Goal: Task Accomplishment & Management: Understand process/instructions

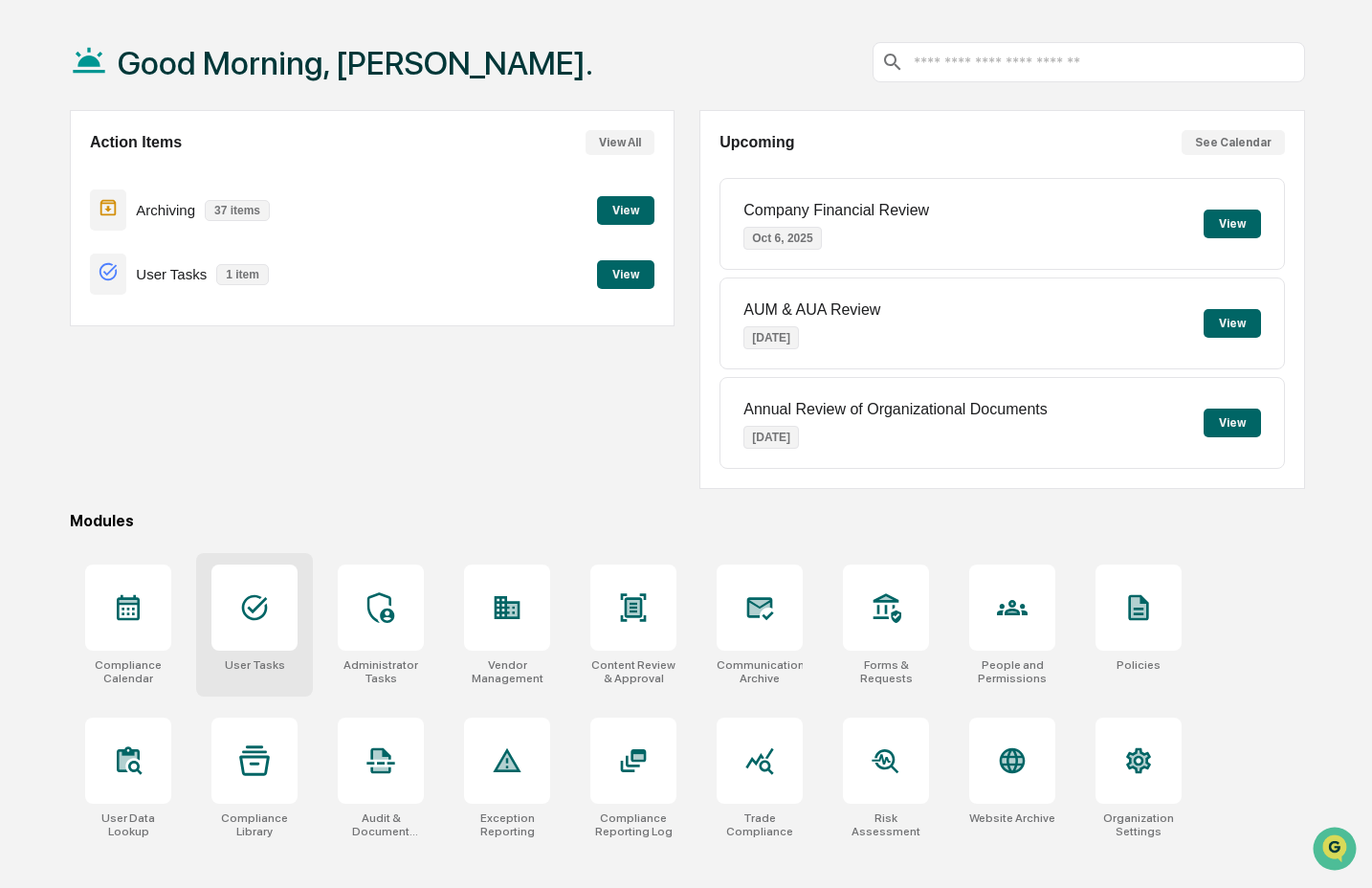
scroll to position [91, 0]
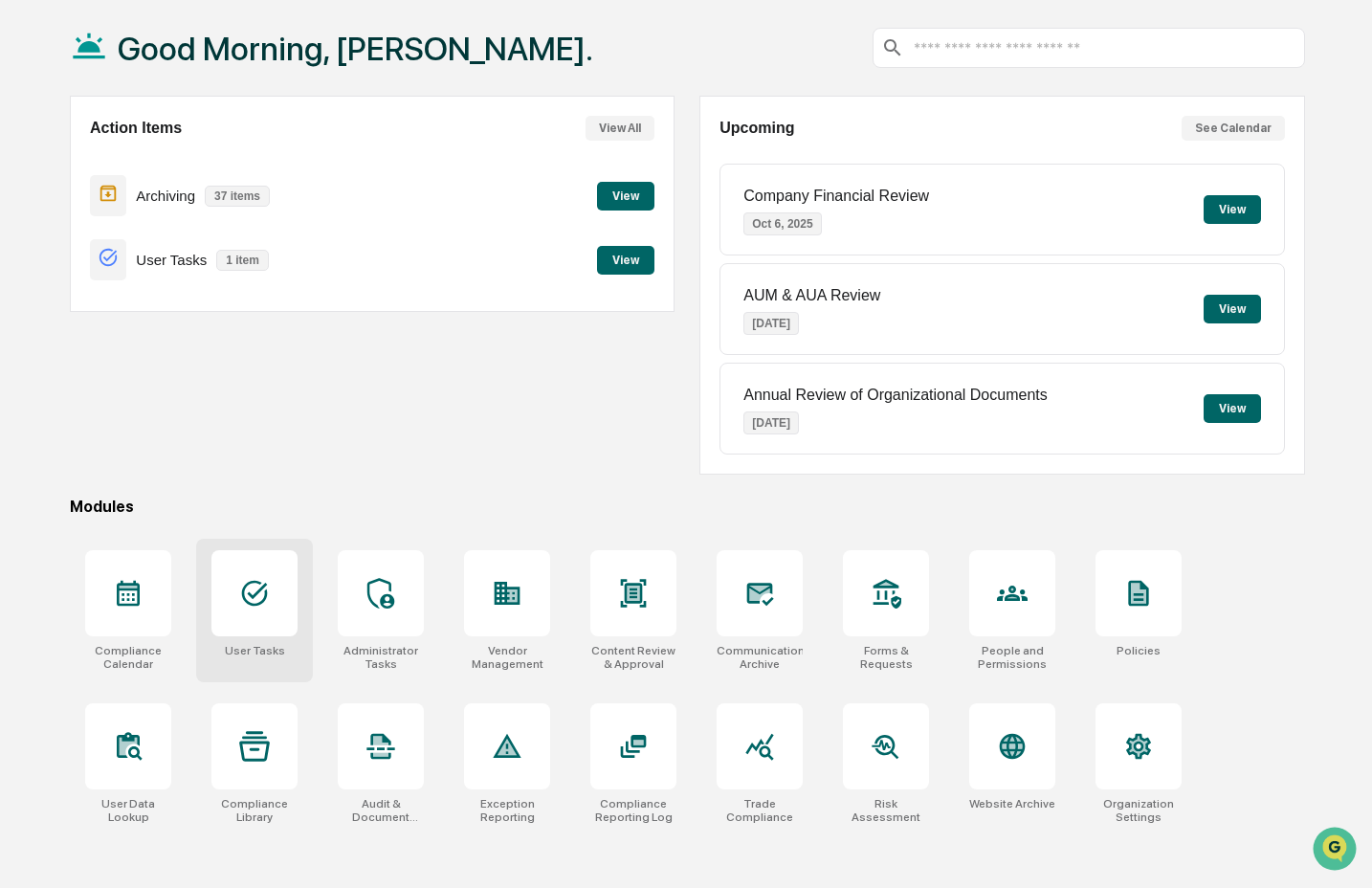
click at [275, 636] on div "User Tasks" at bounding box center [254, 610] width 117 height 143
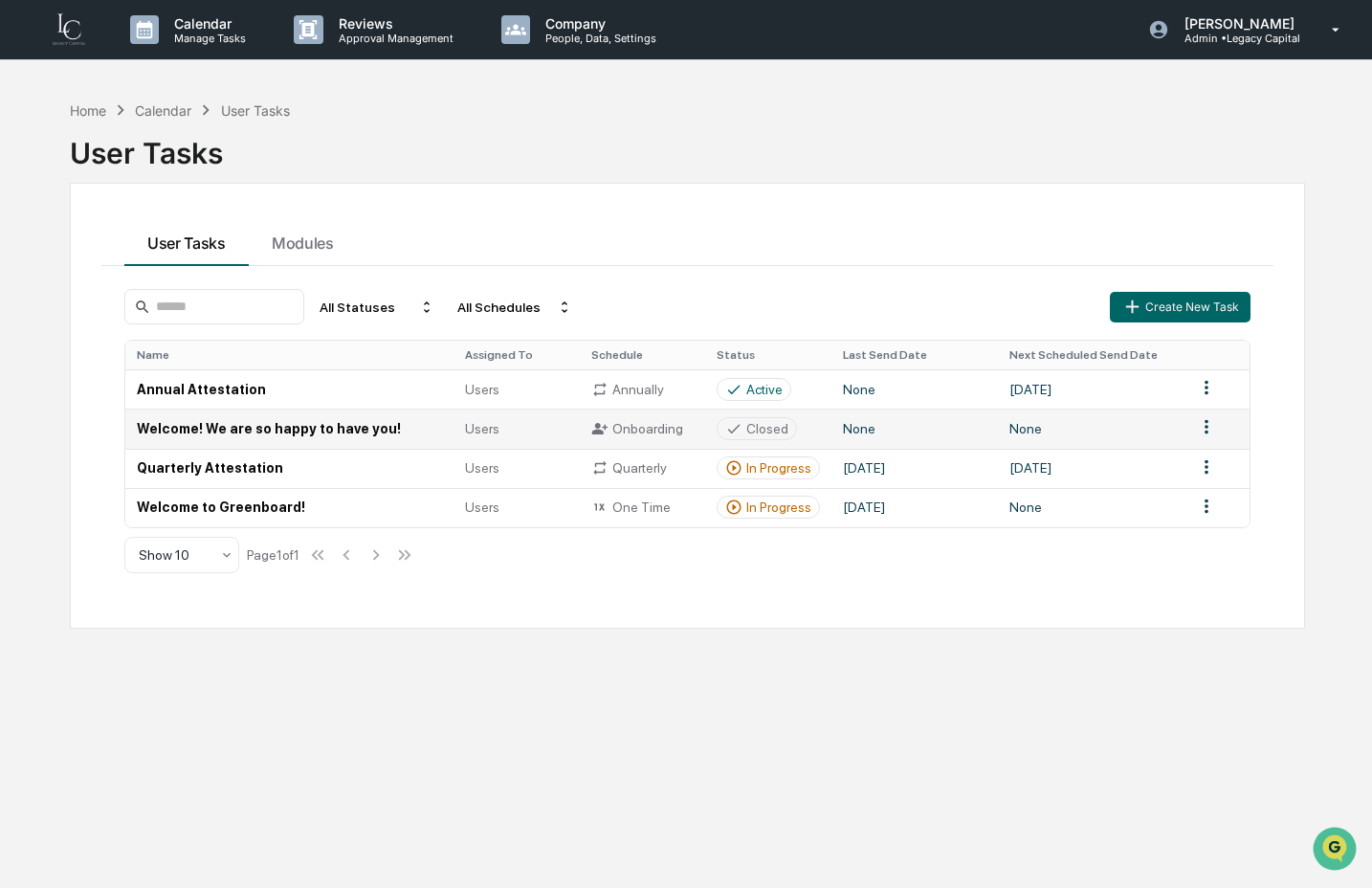
click at [282, 437] on td "Welcome! We are so happy to have you!" at bounding box center [289, 428] width 328 height 39
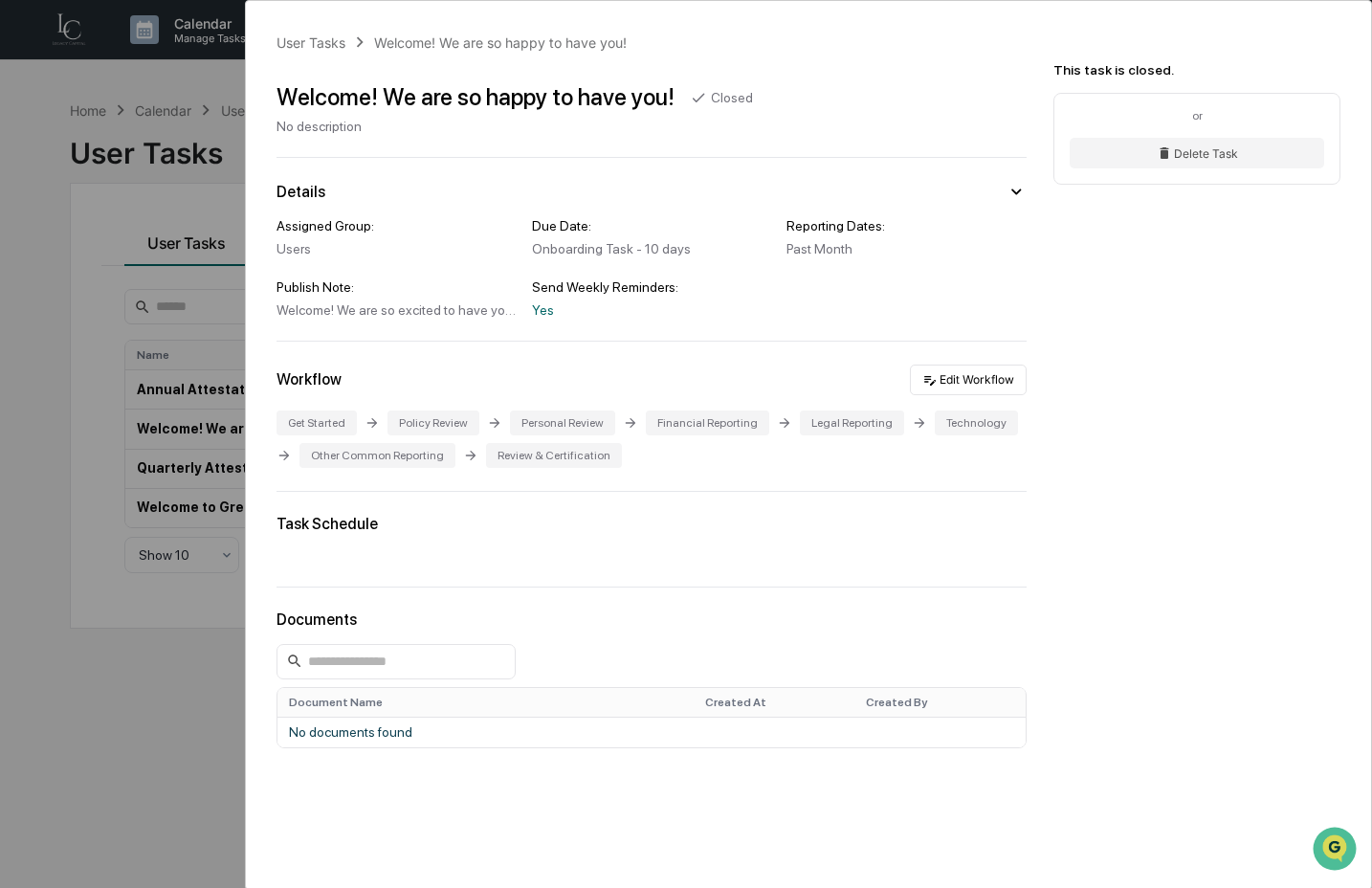
click at [104, 508] on div "User Tasks Welcome! We are so happy to have you! Welcome! We are so happy to ha…" at bounding box center [686, 444] width 1372 height 888
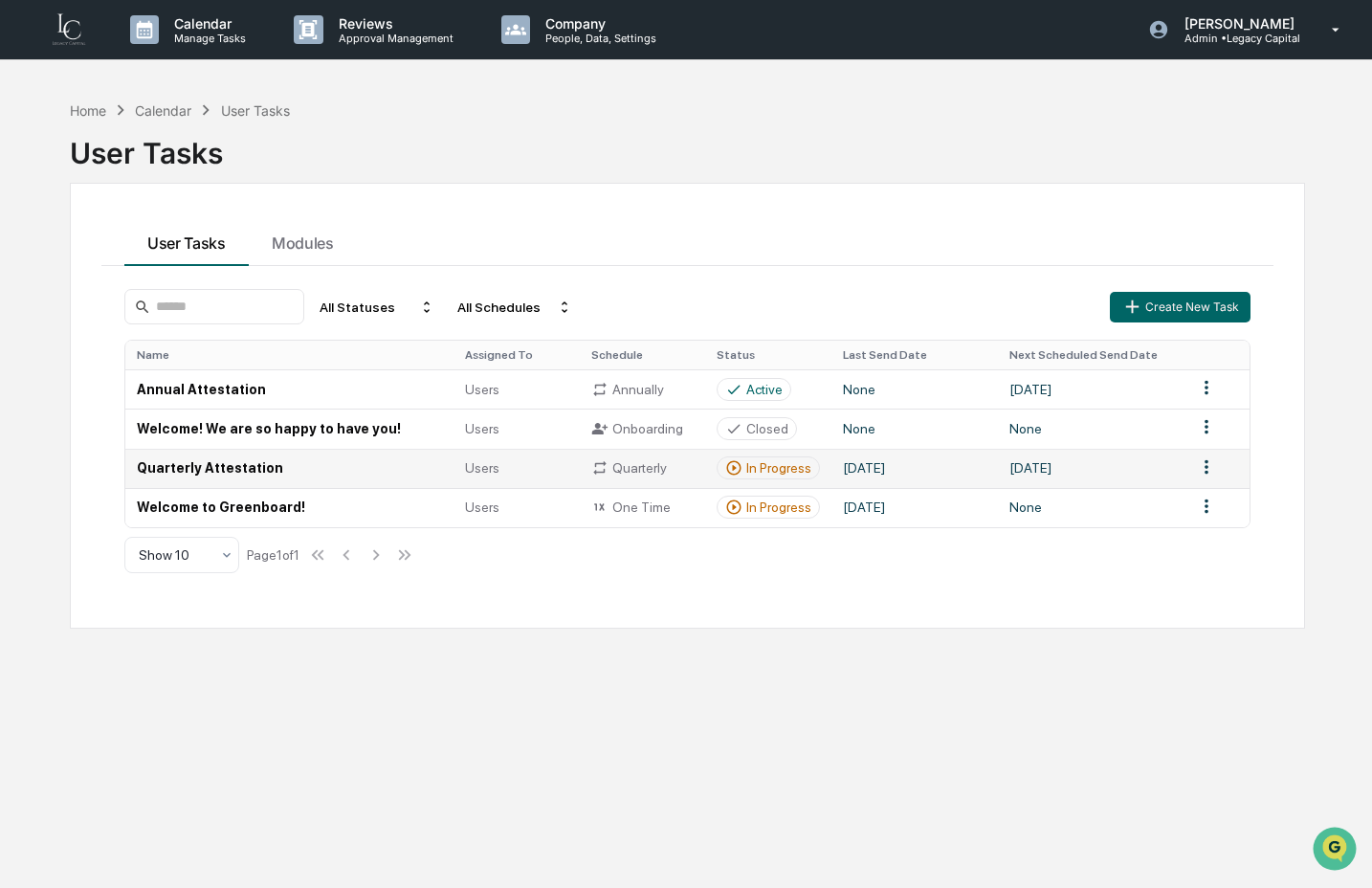
click at [322, 478] on td "Quarterly Attestation" at bounding box center [289, 468] width 328 height 39
